Goal: Information Seeking & Learning: Learn about a topic

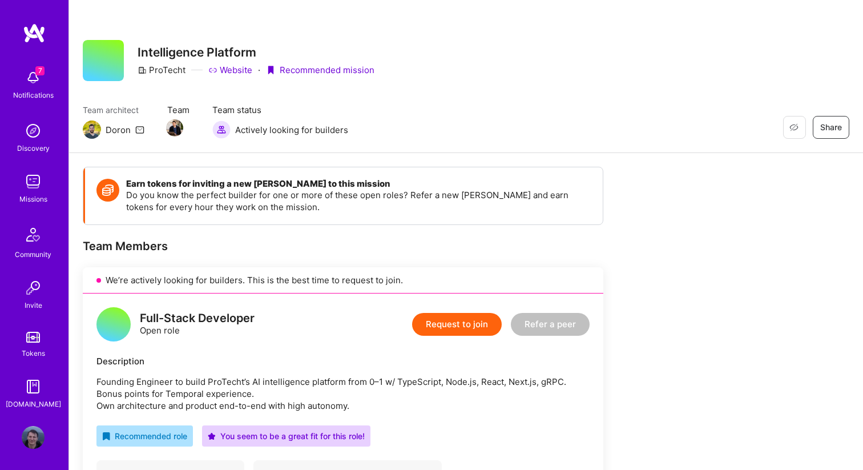
click at [47, 86] on div "7 Notifications" at bounding box center [33, 83] width 71 height 39
click at [33, 34] on img at bounding box center [34, 33] width 23 height 21
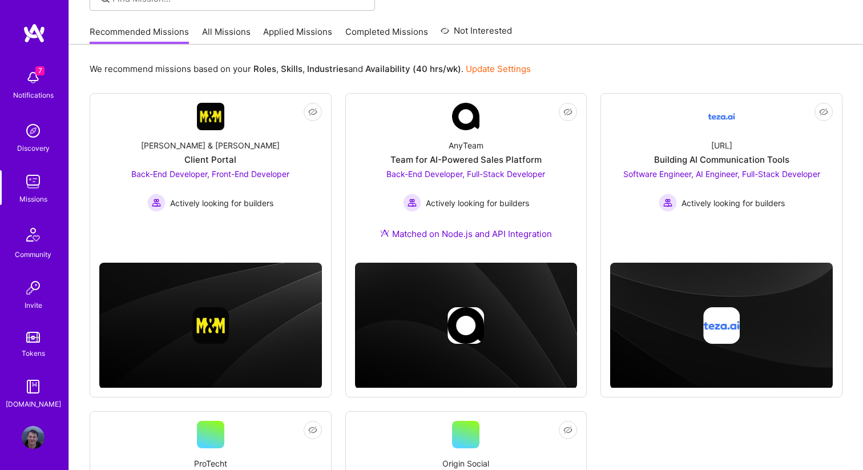
scroll to position [100, 0]
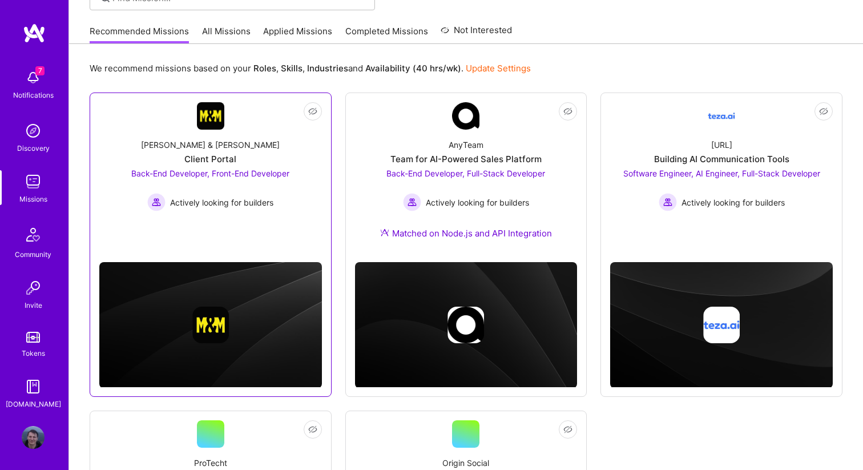
click at [250, 176] on span "Back-End Developer, Front-End Developer" at bounding box center [210, 173] width 158 height 10
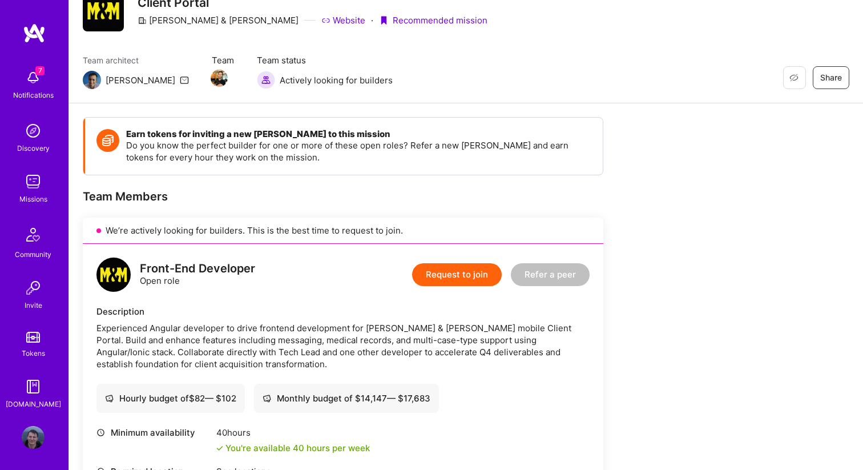
scroll to position [77, 0]
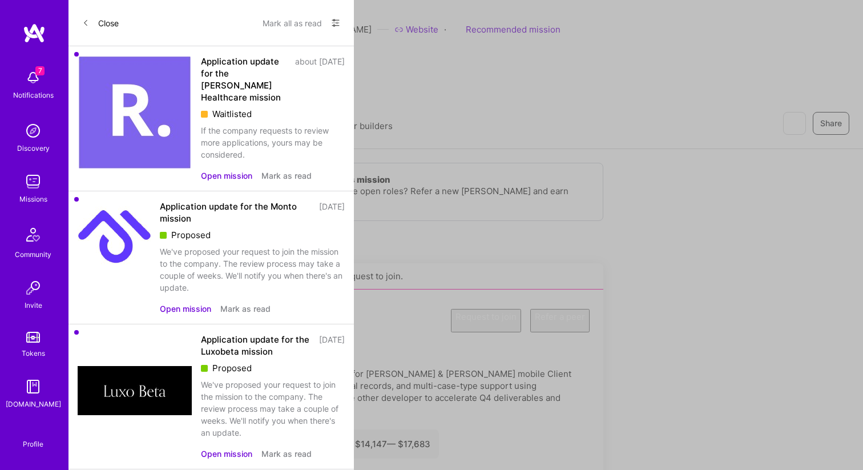
scroll to position [100, 0]
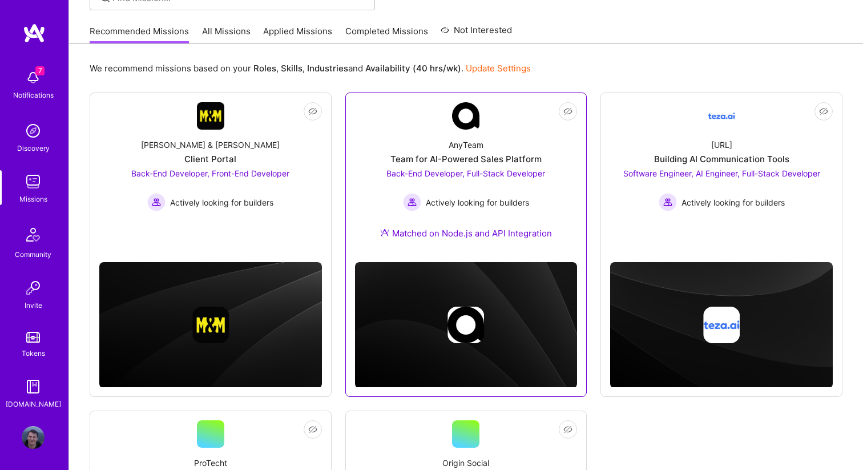
click at [496, 175] on span "Back-End Developer, Full-Stack Developer" at bounding box center [465, 173] width 159 height 10
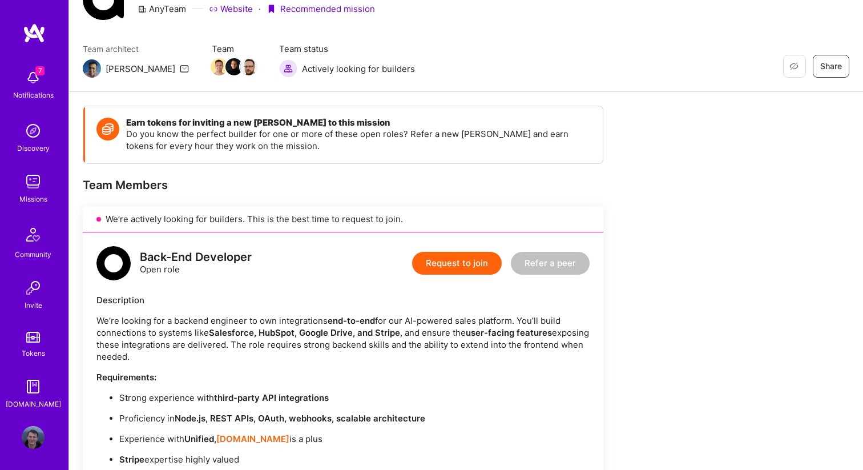
scroll to position [31, 0]
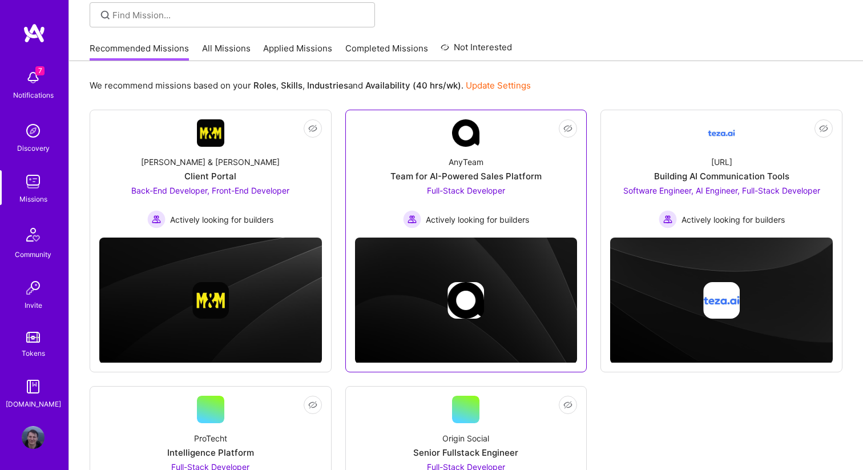
scroll to position [94, 0]
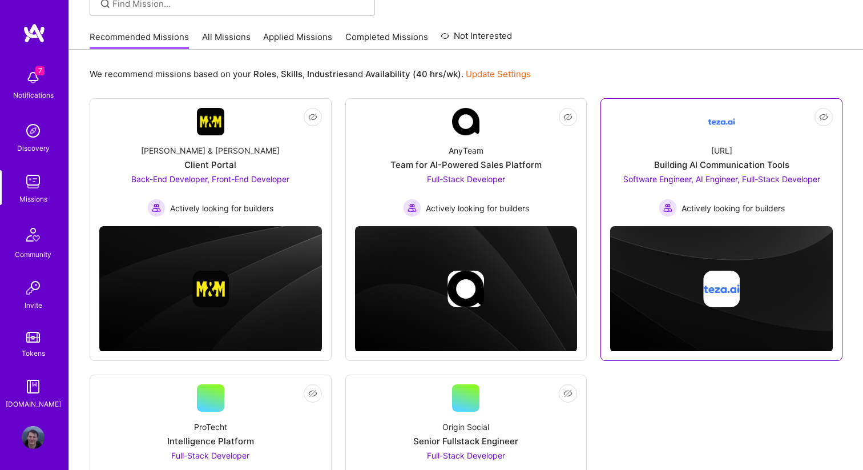
click at [764, 178] on span "Software Engineer, AI Engineer, Full-Stack Developer" at bounding box center [721, 179] width 197 height 10
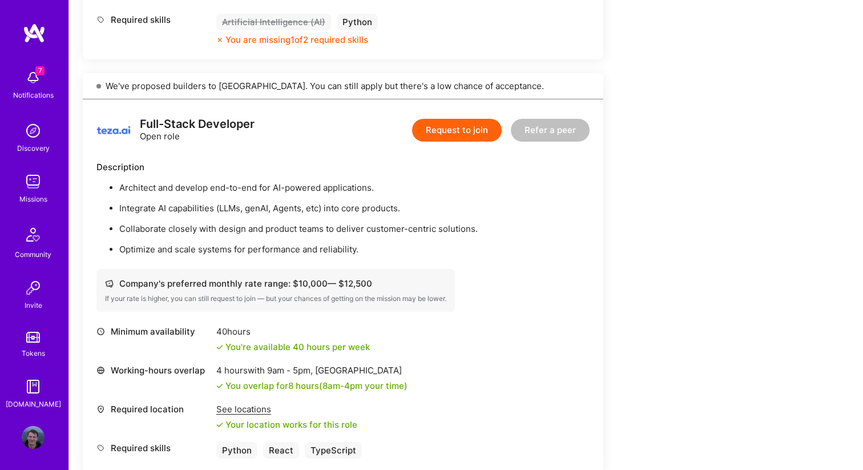
scroll to position [1080, 0]
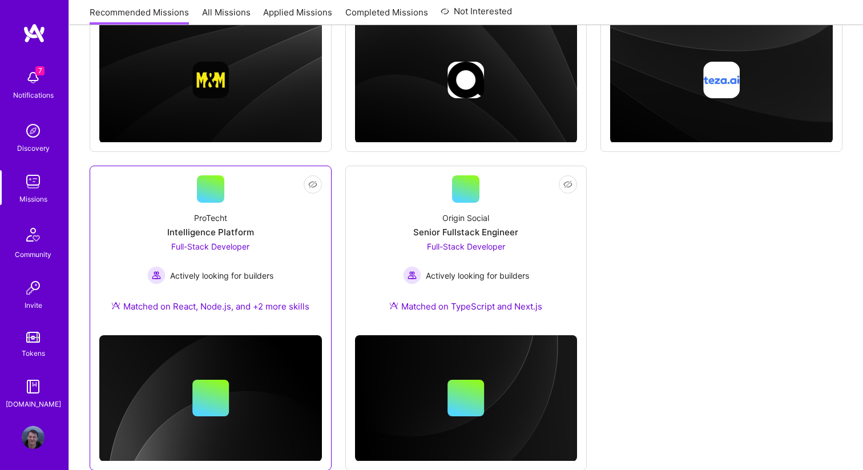
scroll to position [330, 0]
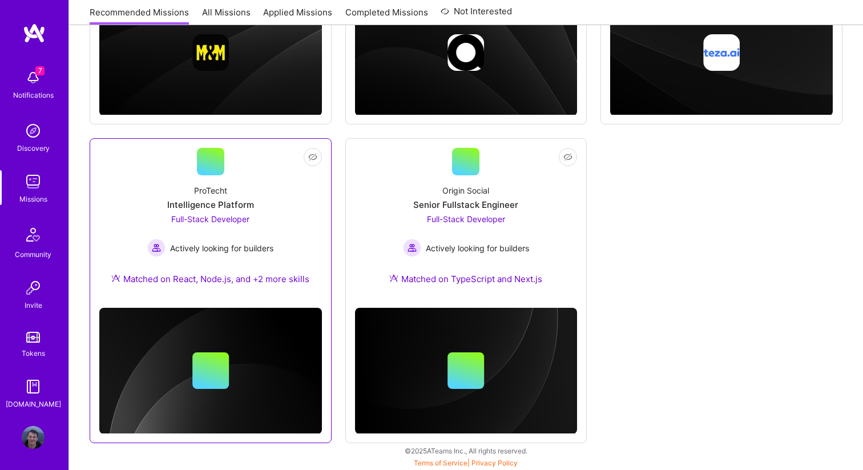
click at [230, 219] on span "Full-Stack Developer" at bounding box center [210, 219] width 78 height 10
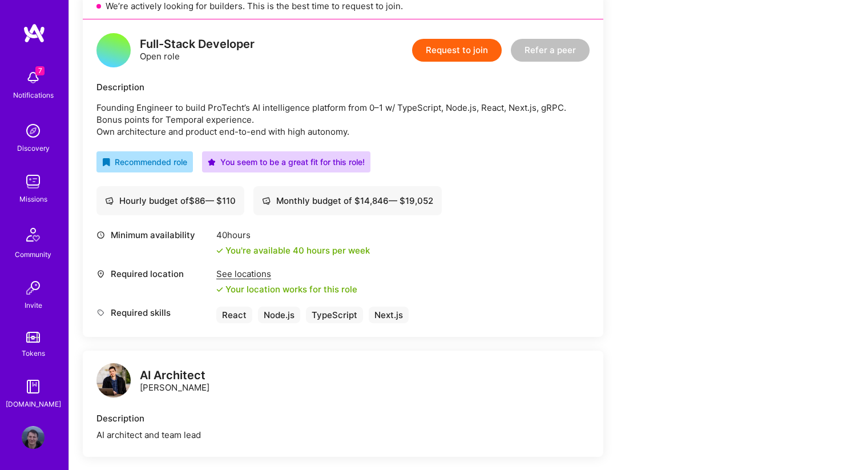
scroll to position [272, 0]
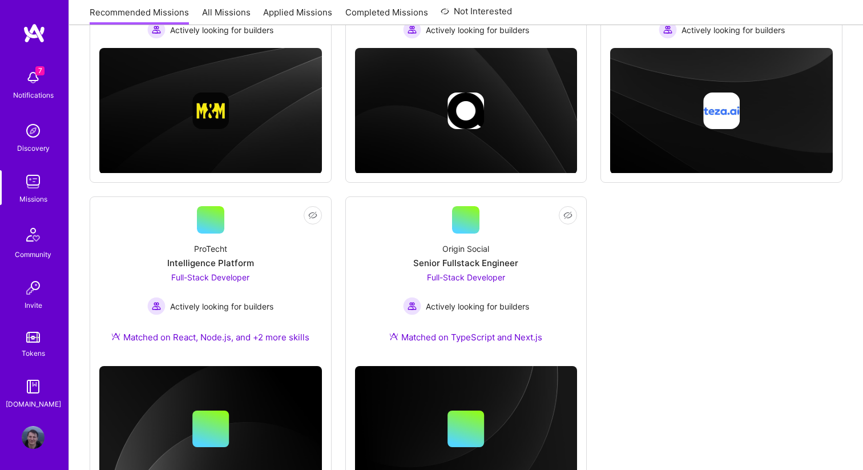
scroll to position [330, 0]
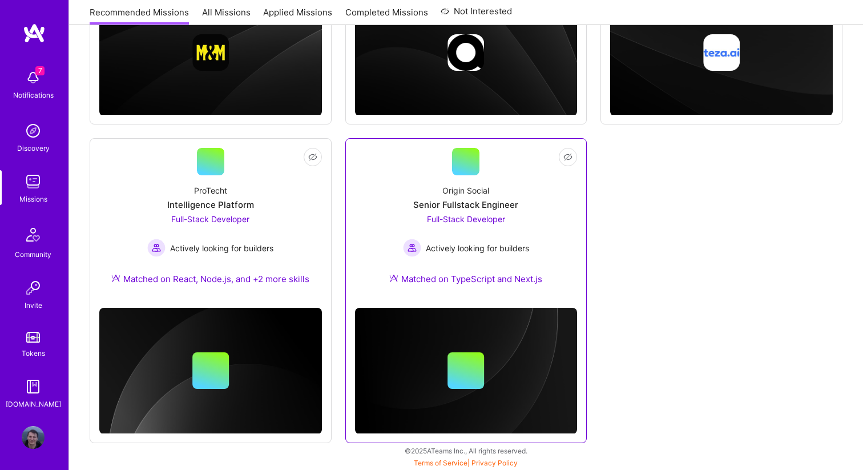
click at [449, 223] on span "Full-Stack Developer" at bounding box center [466, 219] width 78 height 10
